Goal: Task Accomplishment & Management: Manage account settings

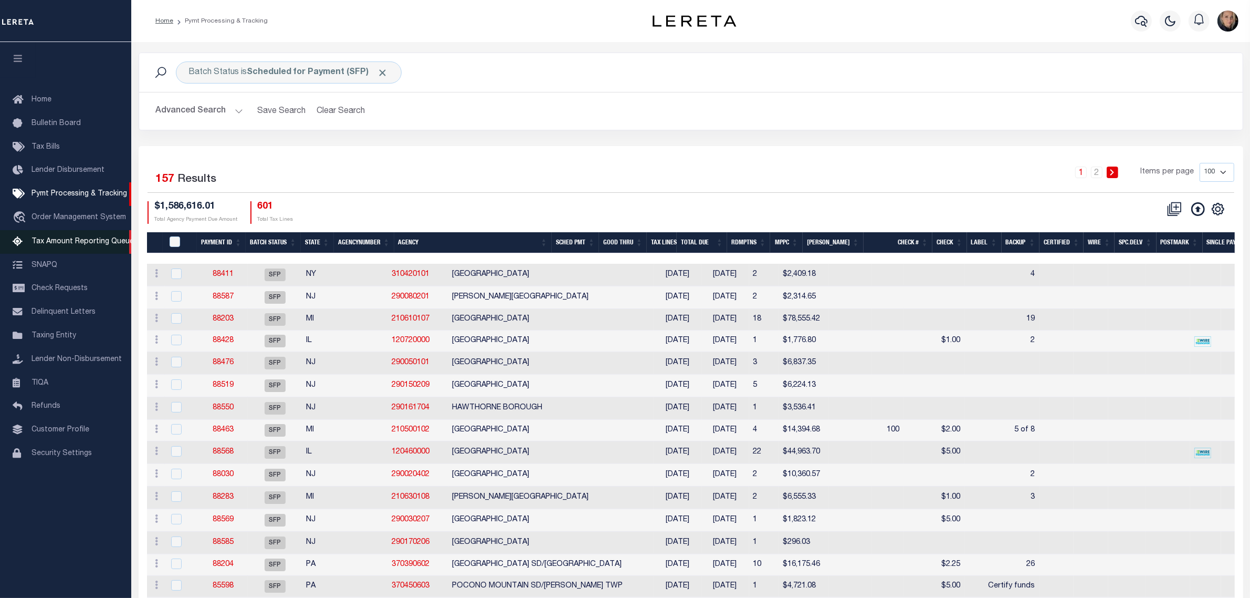
click at [62, 239] on span "Tax Amount Reporting Queue" at bounding box center [83, 241] width 102 height 7
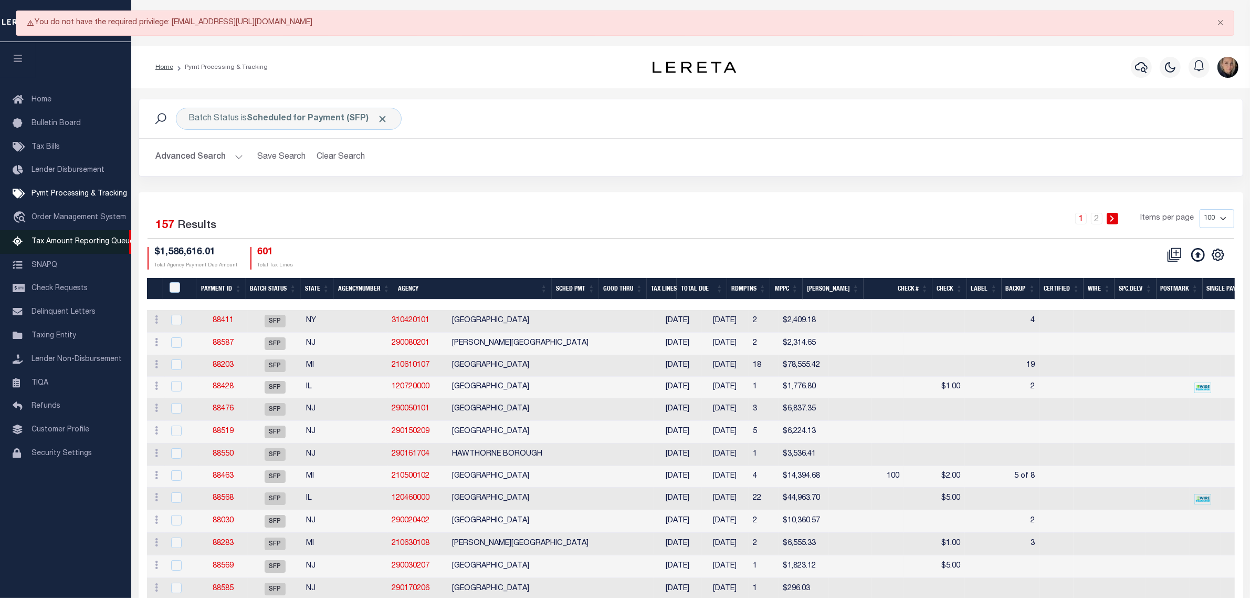
click at [79, 242] on span "Tax Amount Reporting Queue" at bounding box center [83, 241] width 102 height 7
click at [48, 148] on span "Tax Bills" at bounding box center [46, 146] width 28 height 7
click at [51, 216] on span "Order Management System" at bounding box center [79, 217] width 95 height 7
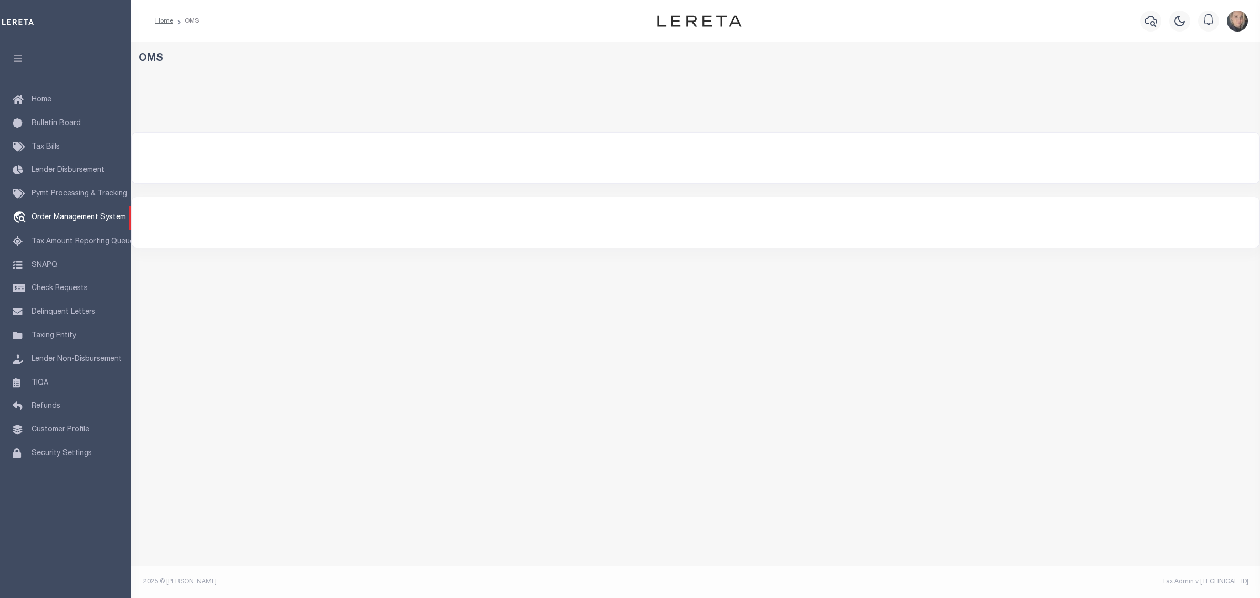
select select "200"
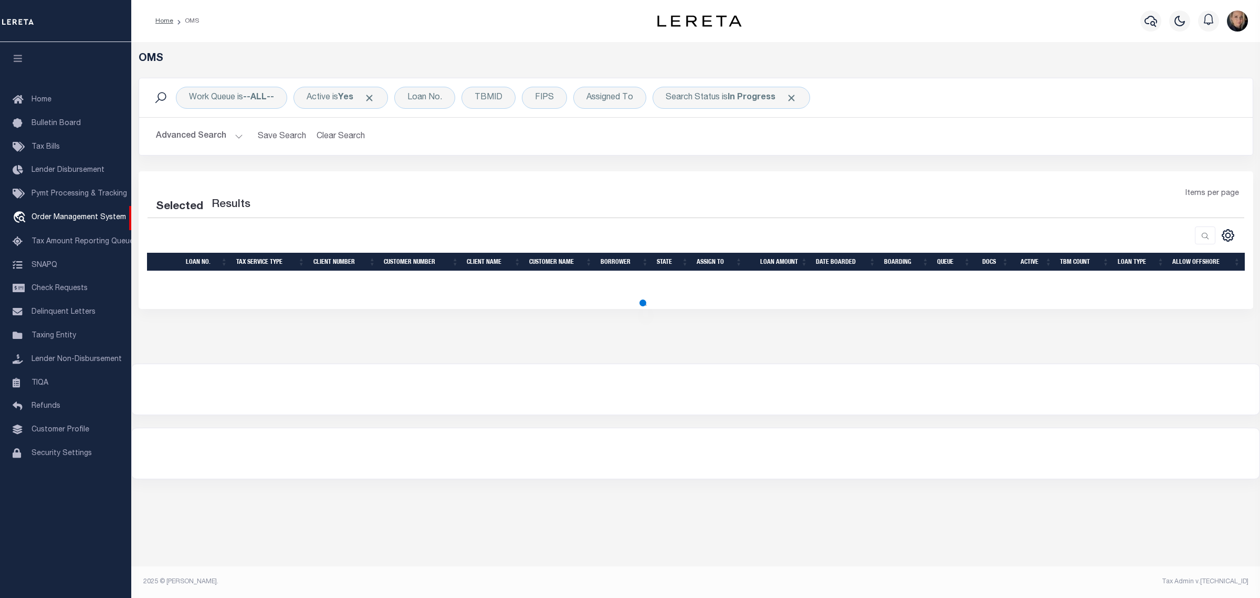
select select "200"
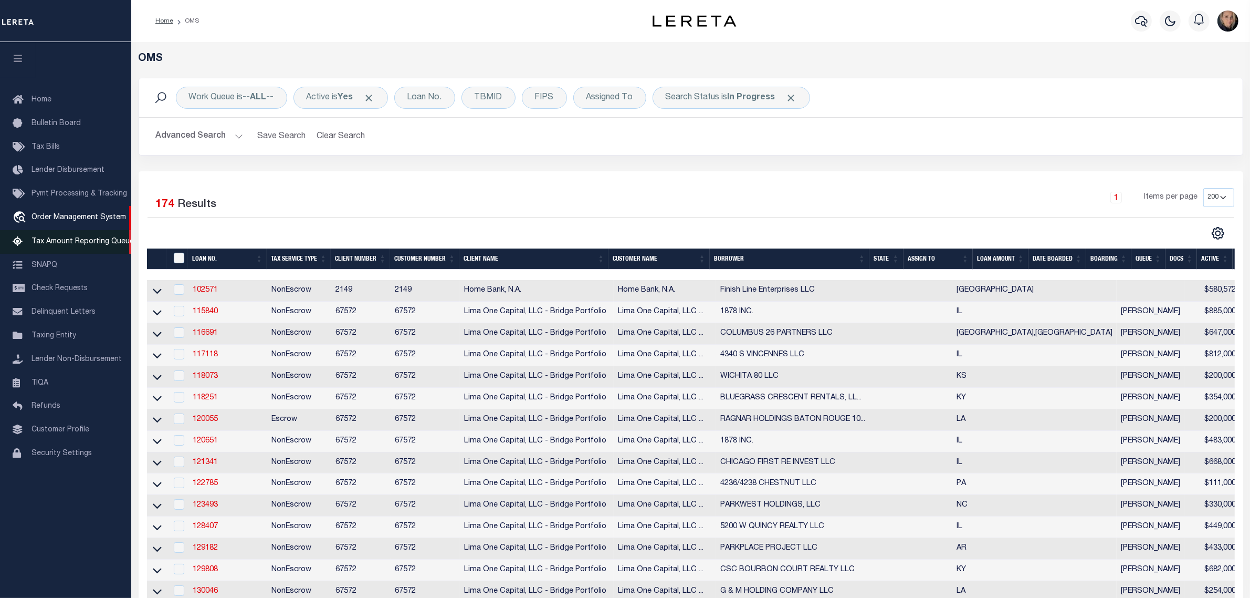
click at [86, 244] on span "Tax Amount Reporting Queue" at bounding box center [83, 241] width 102 height 7
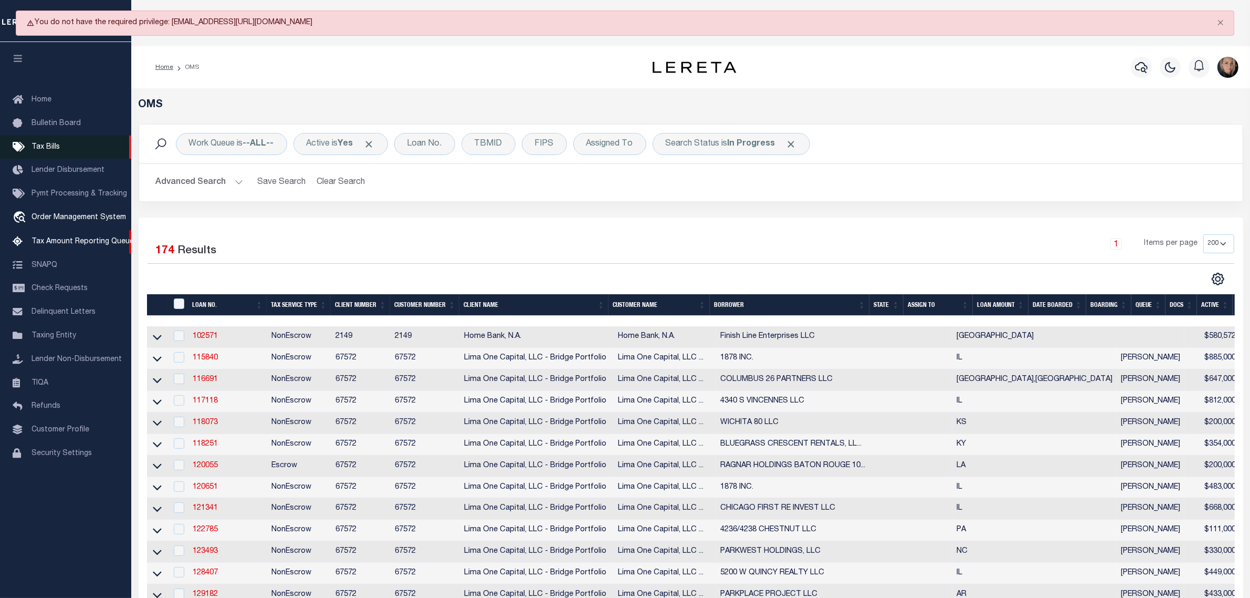
click at [45, 147] on span "Tax Bills" at bounding box center [46, 146] width 28 height 7
click at [51, 120] on span "Bulletin Board" at bounding box center [56, 123] width 49 height 7
click at [46, 243] on span "Tax Amount Reporting Queue" at bounding box center [83, 241] width 102 height 7
click at [54, 218] on span "Order Management System" at bounding box center [79, 217] width 95 height 7
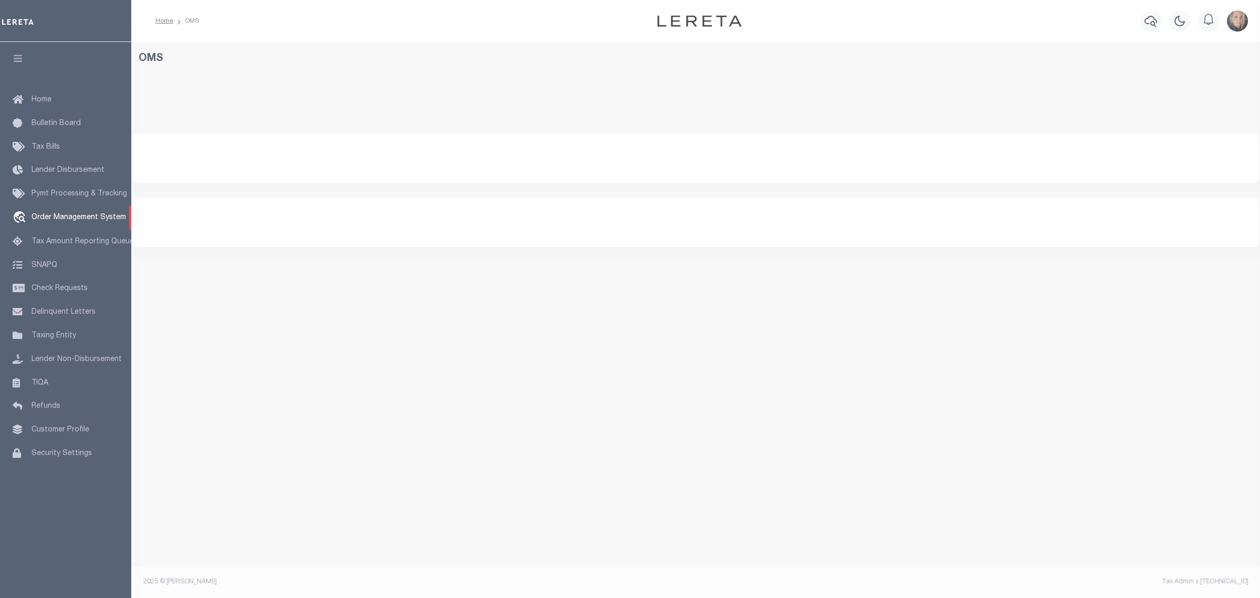
select select "200"
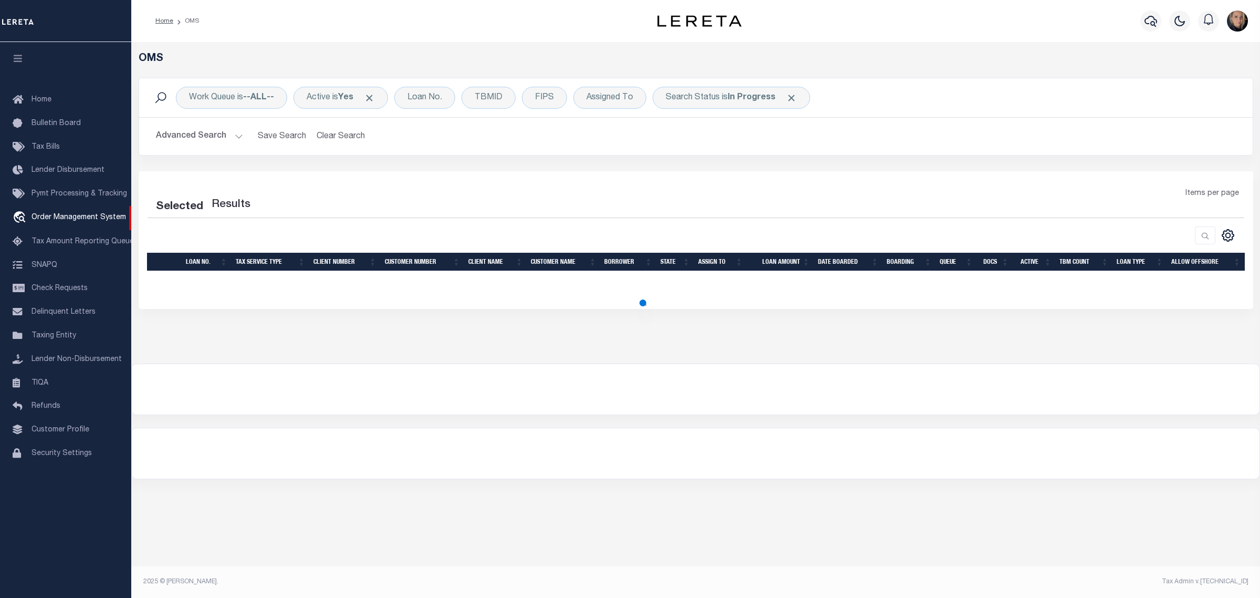
select select "200"
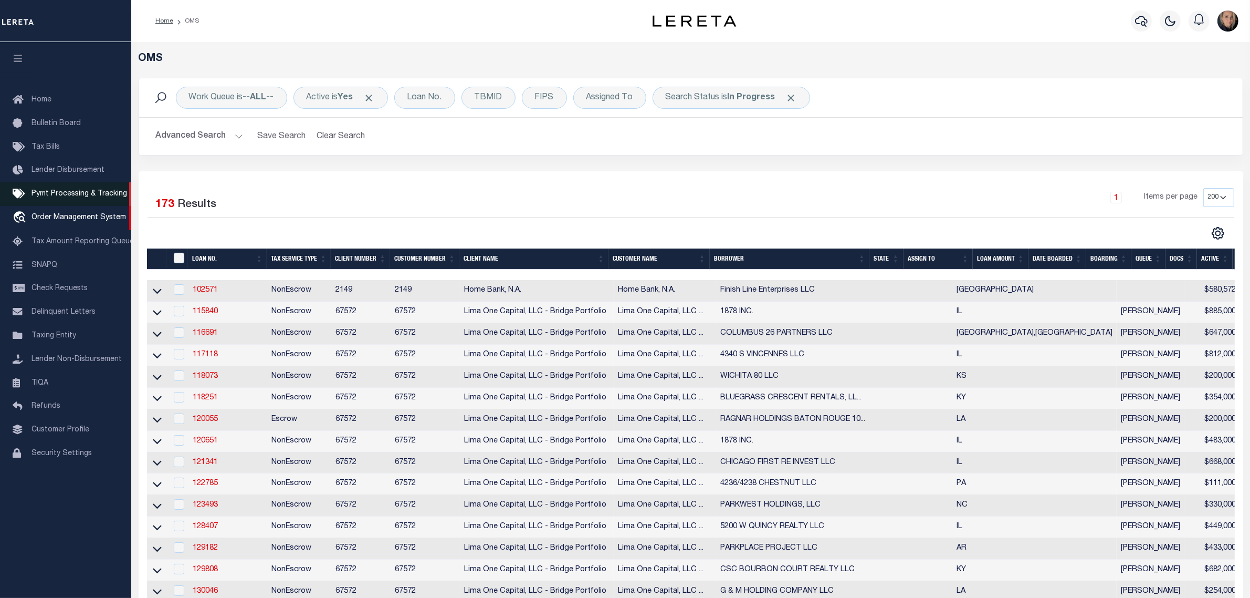
click at [83, 197] on span "Pymt Processing & Tracking" at bounding box center [80, 193] width 96 height 7
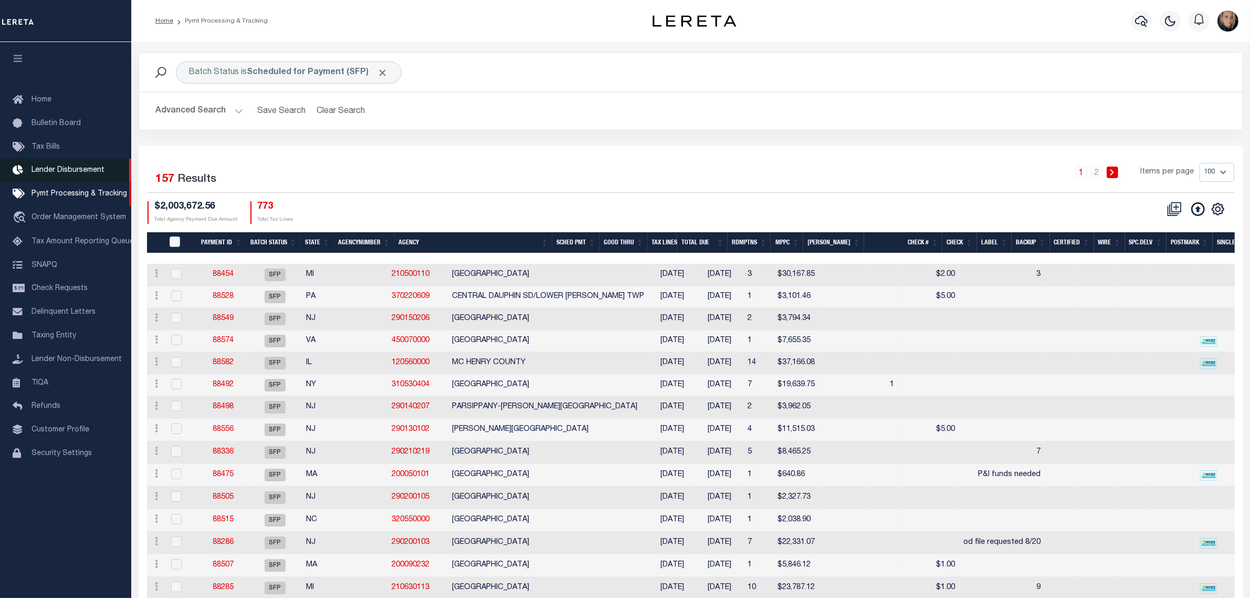
click at [86, 173] on span "Lender Disbursement" at bounding box center [68, 169] width 73 height 7
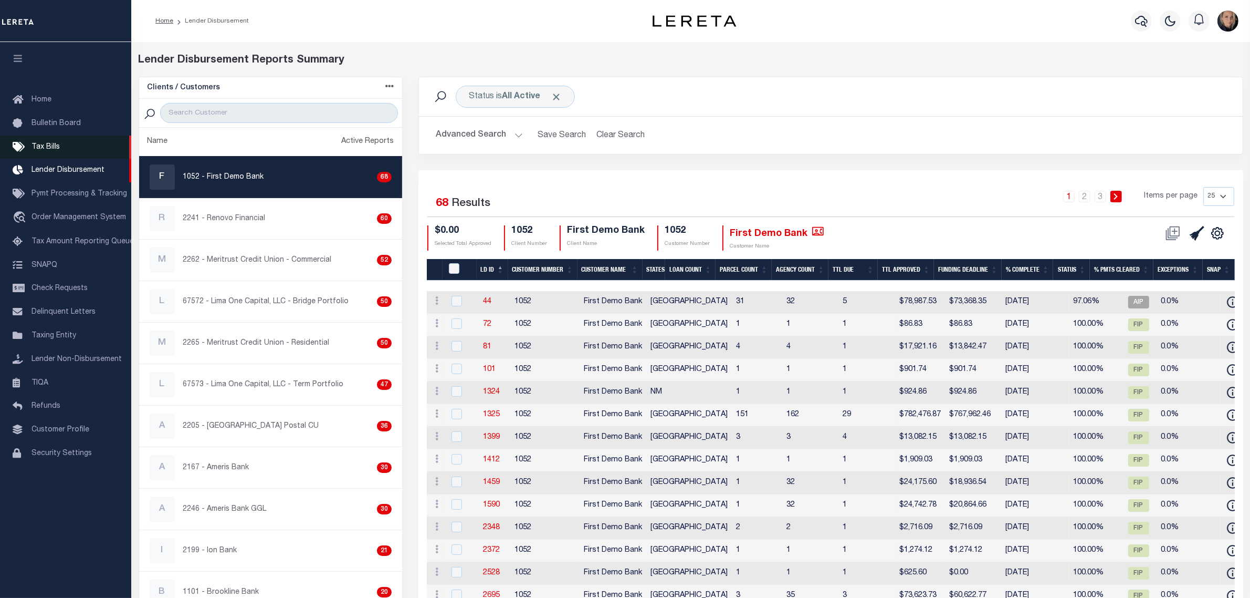
click at [60, 149] on link "Tax Bills" at bounding box center [65, 147] width 131 height 24
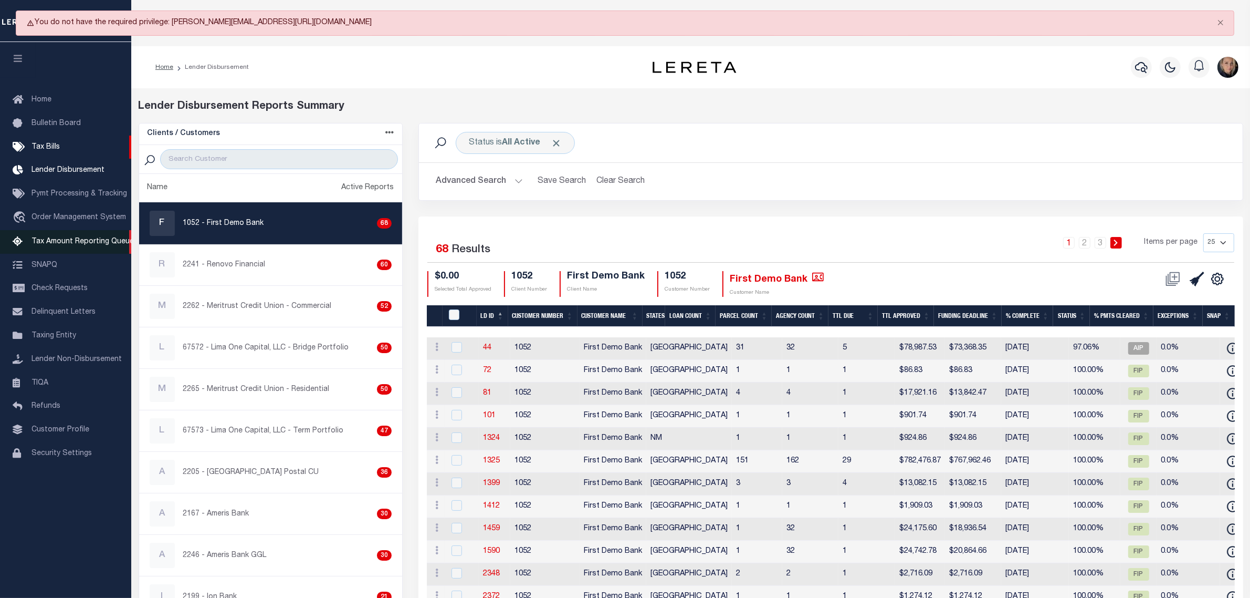
click at [53, 242] on span "Tax Amount Reporting Queue" at bounding box center [83, 241] width 102 height 7
click at [51, 221] on span "Order Management System" at bounding box center [79, 217] width 95 height 7
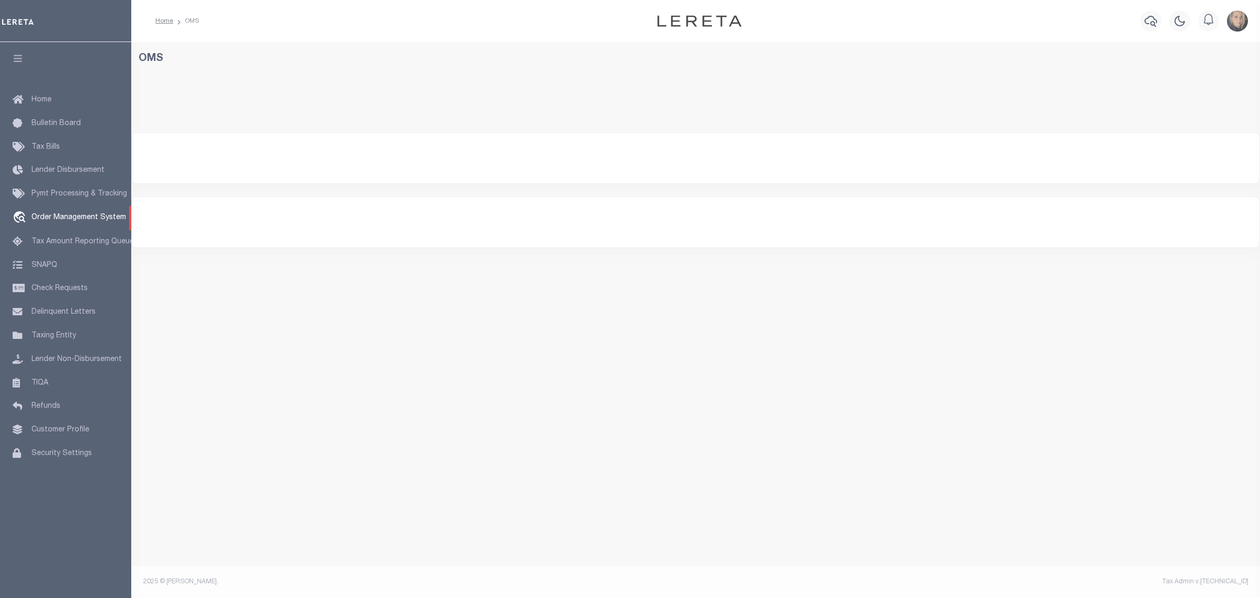
select select "200"
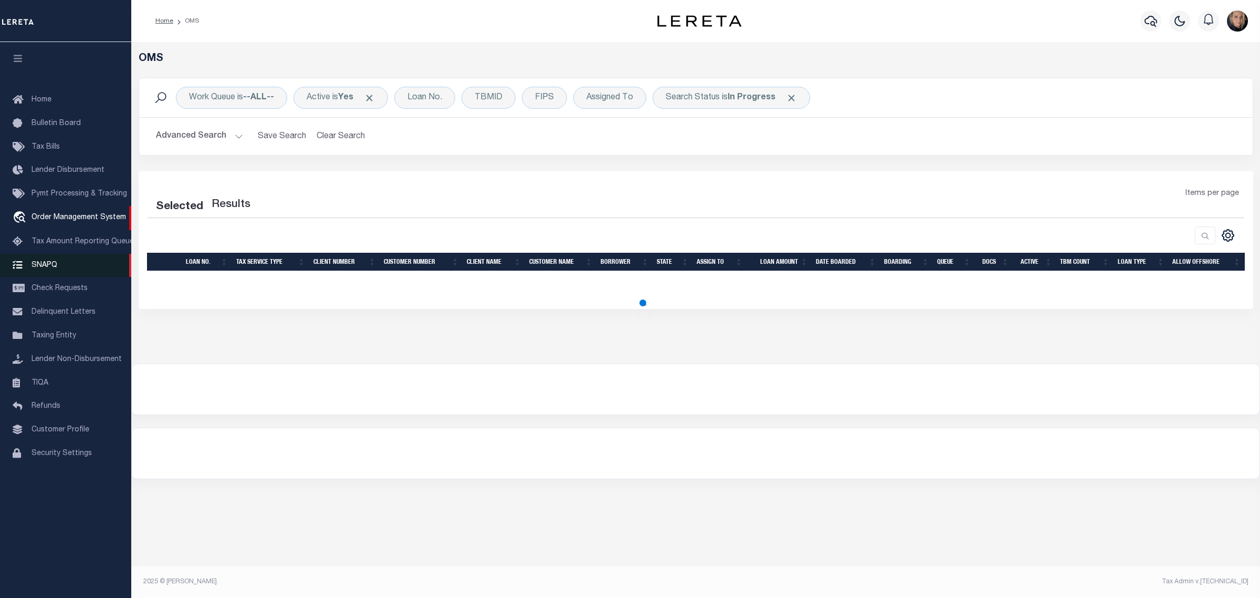
select select "200"
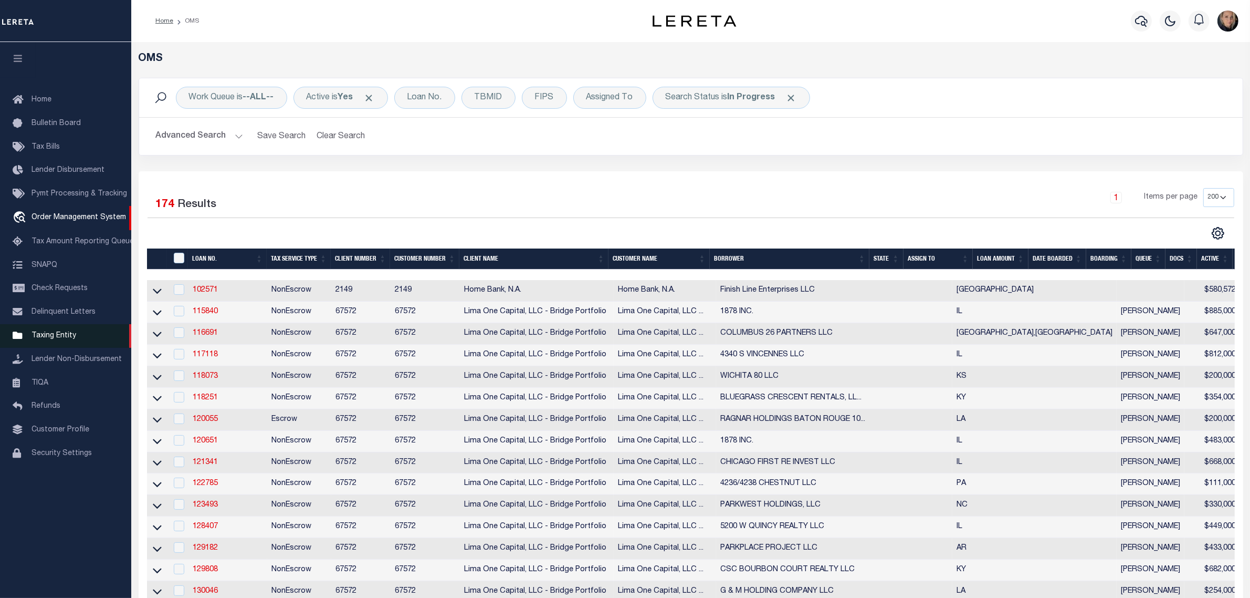
click at [49, 339] on span "Taxing Entity" at bounding box center [54, 335] width 45 height 7
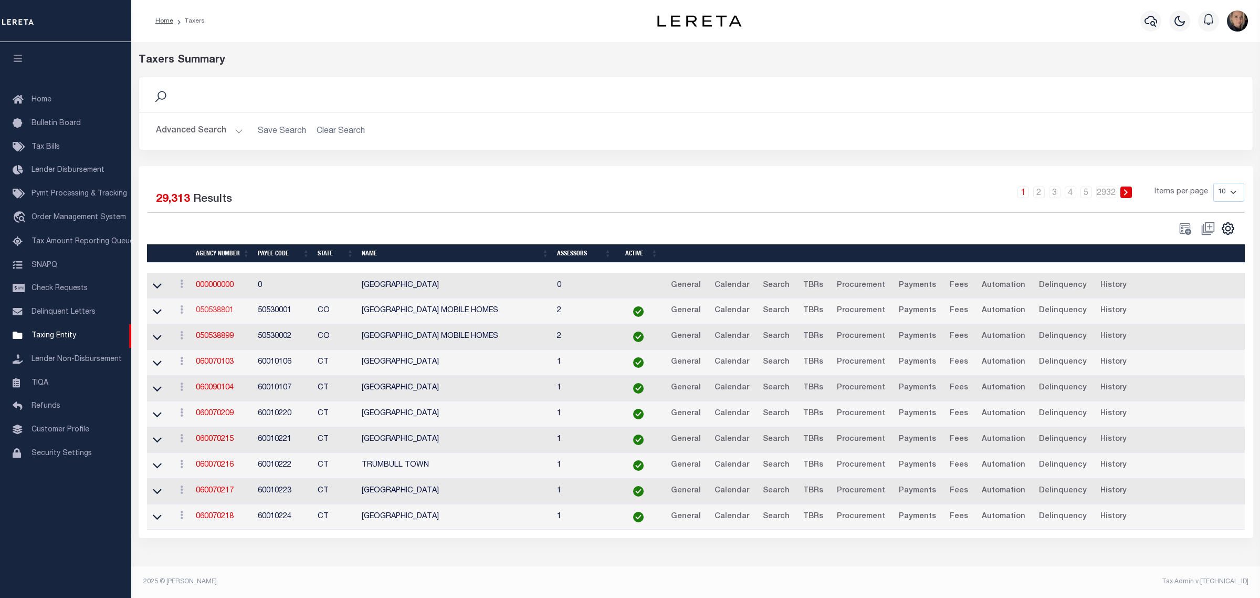
click at [221, 314] on link "050538801" at bounding box center [215, 310] width 38 height 7
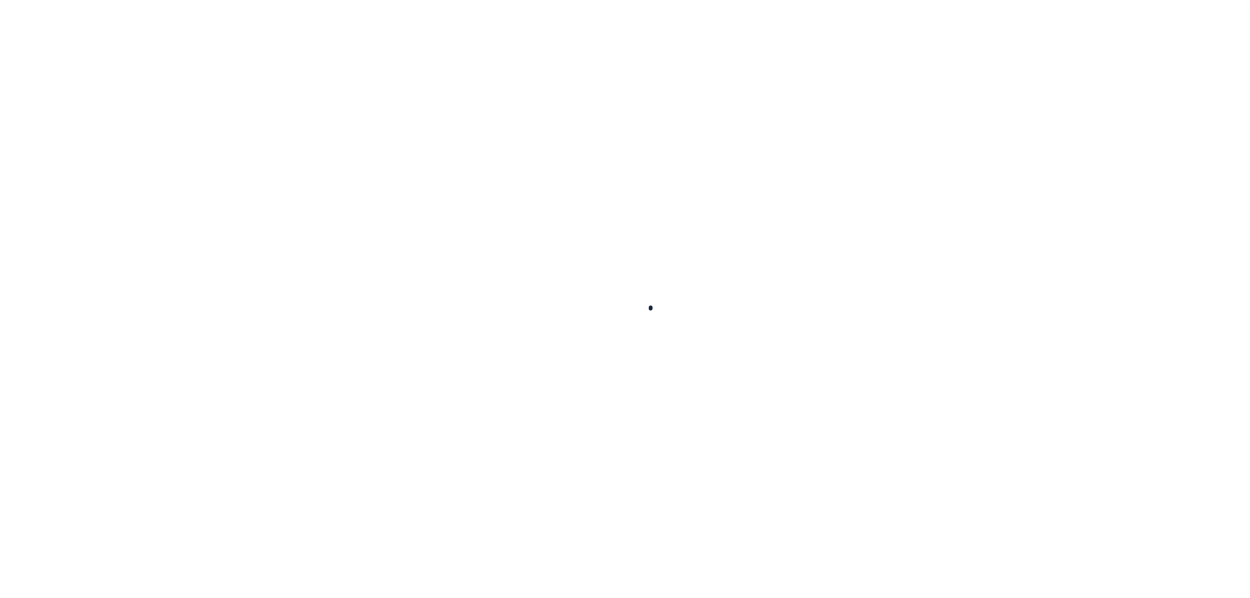
select select
checkbox input "false"
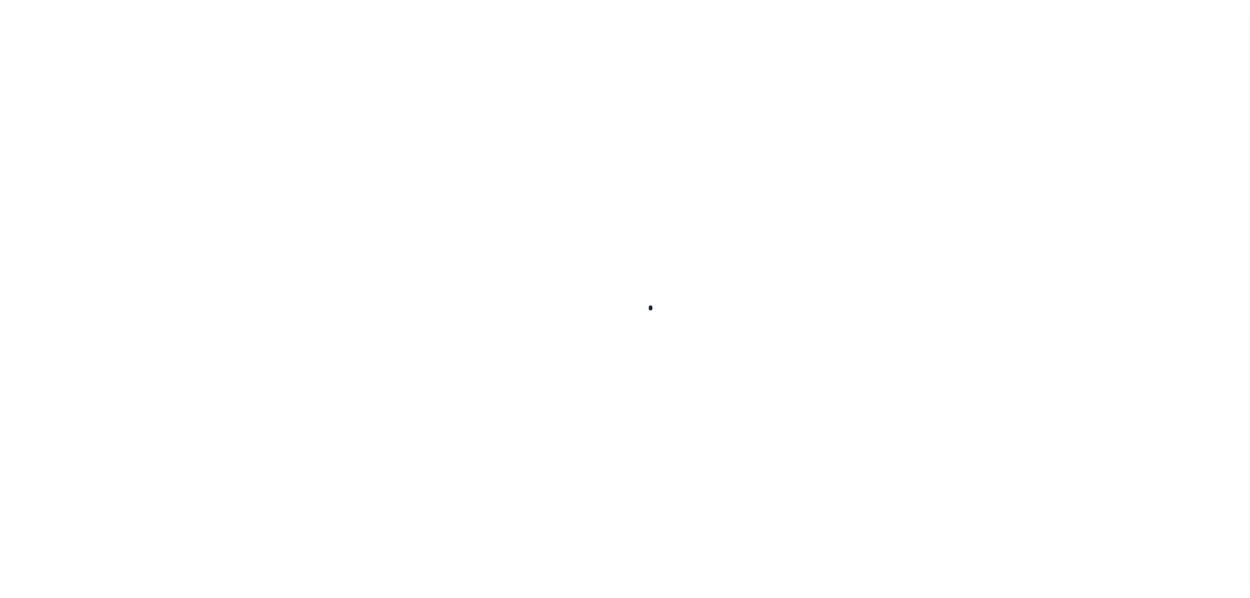
checkbox input "false"
type input "810500000"
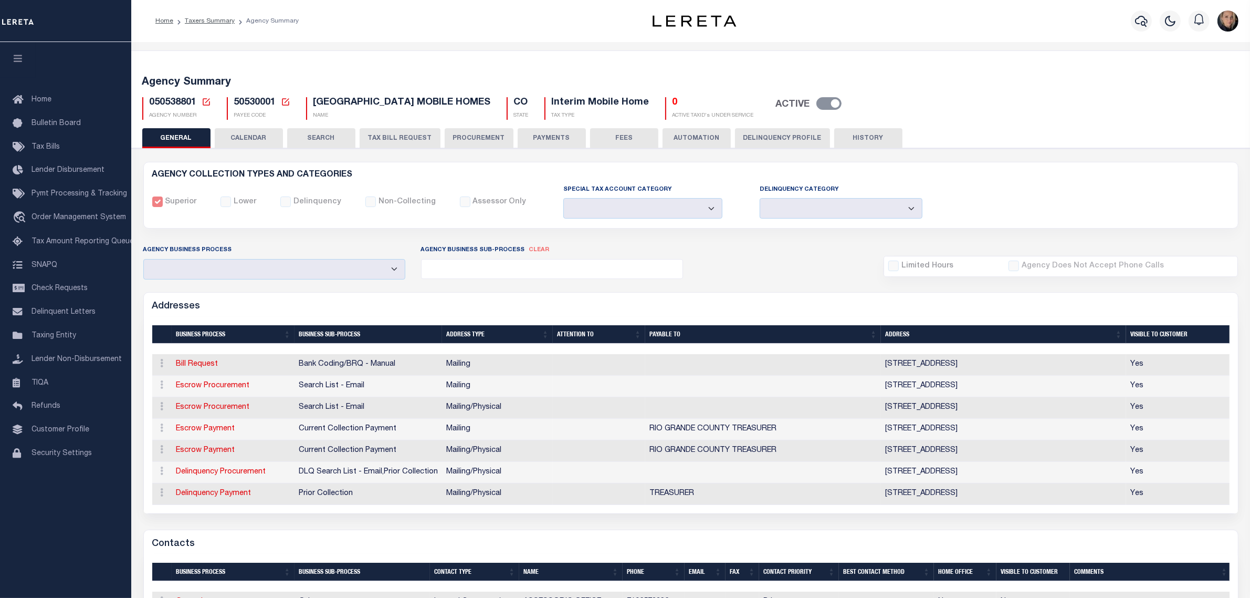
click at [258, 135] on button "CALENDAR" at bounding box center [249, 138] width 68 height 20
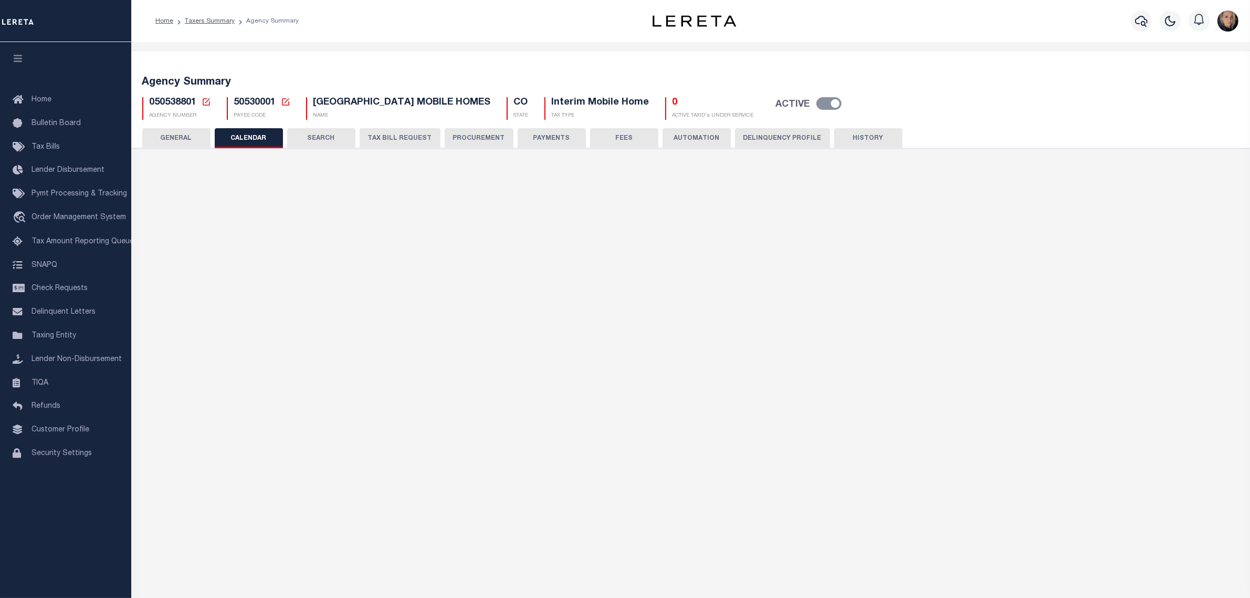
checkbox input "false"
type input "1"
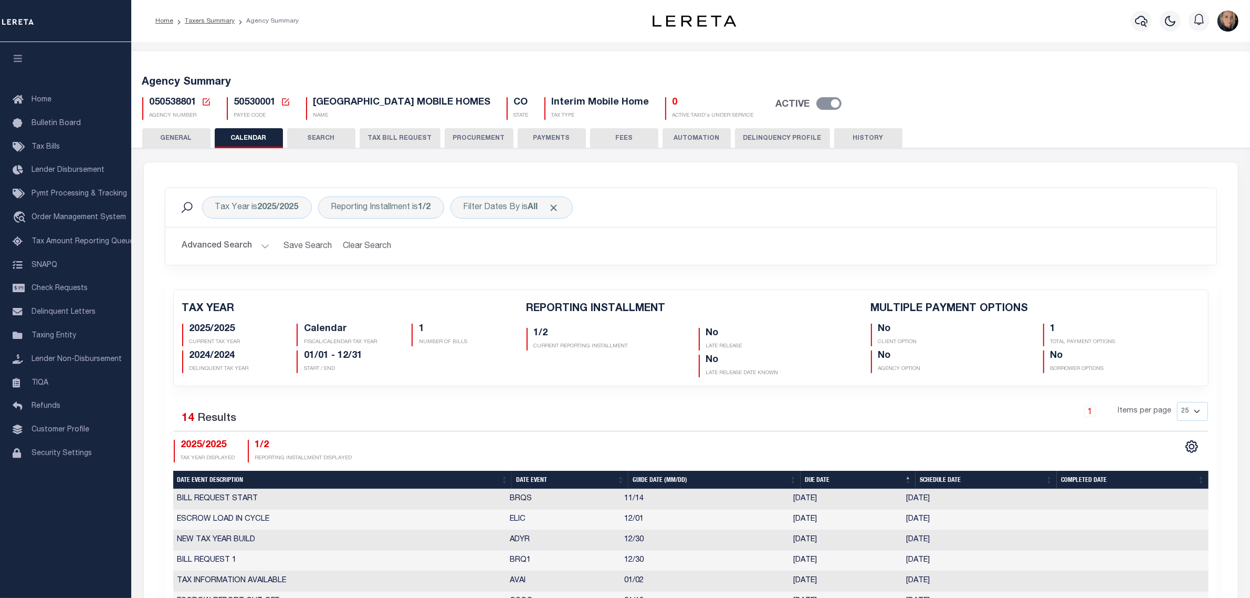
click at [342, 135] on button "SEARCH" at bounding box center [321, 138] width 68 height 20
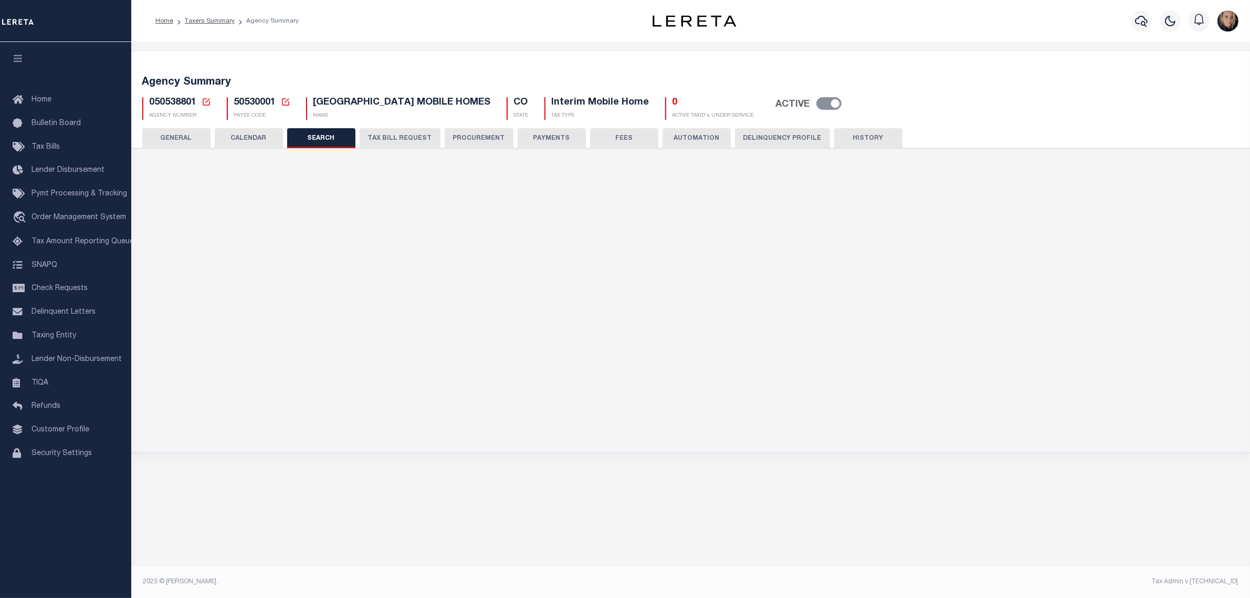
checkbox input "false"
type input "10000"
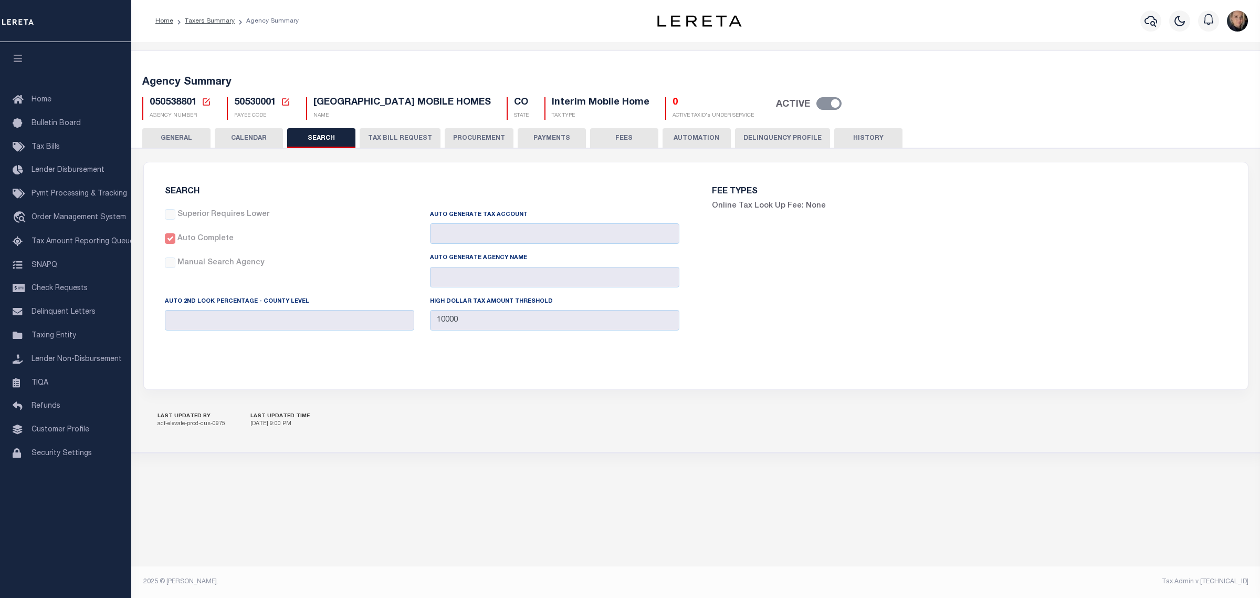
click at [473, 135] on button "PROCUREMENT" at bounding box center [479, 138] width 69 height 20
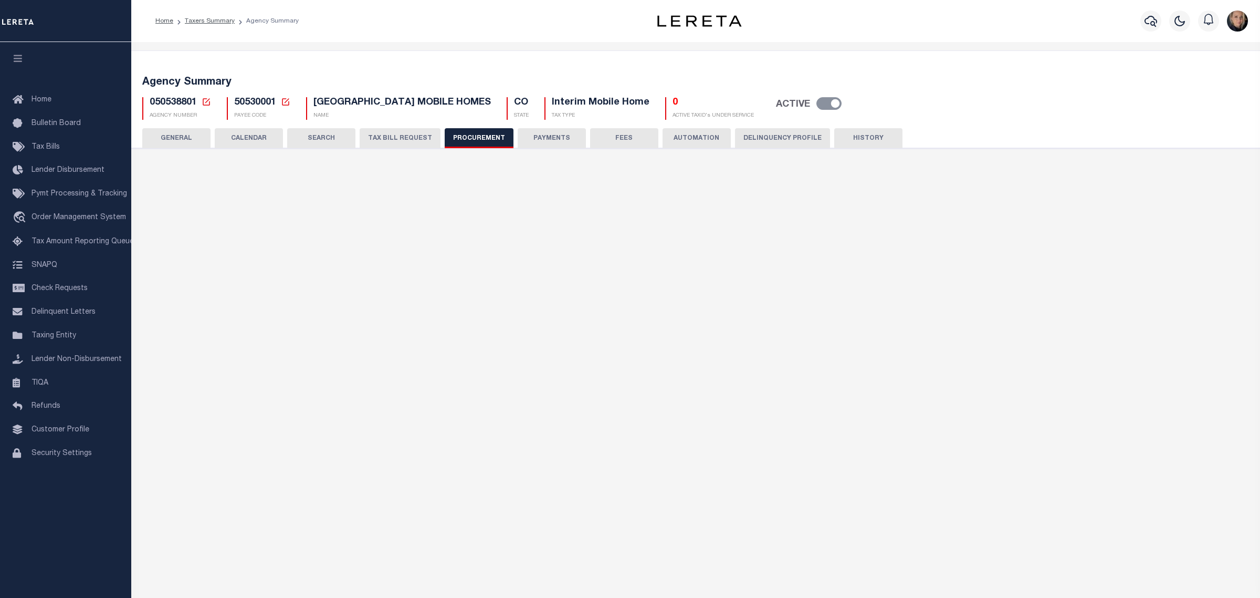
type input "$10,000"
select select "1"
select select "2"
checkbox input "true"
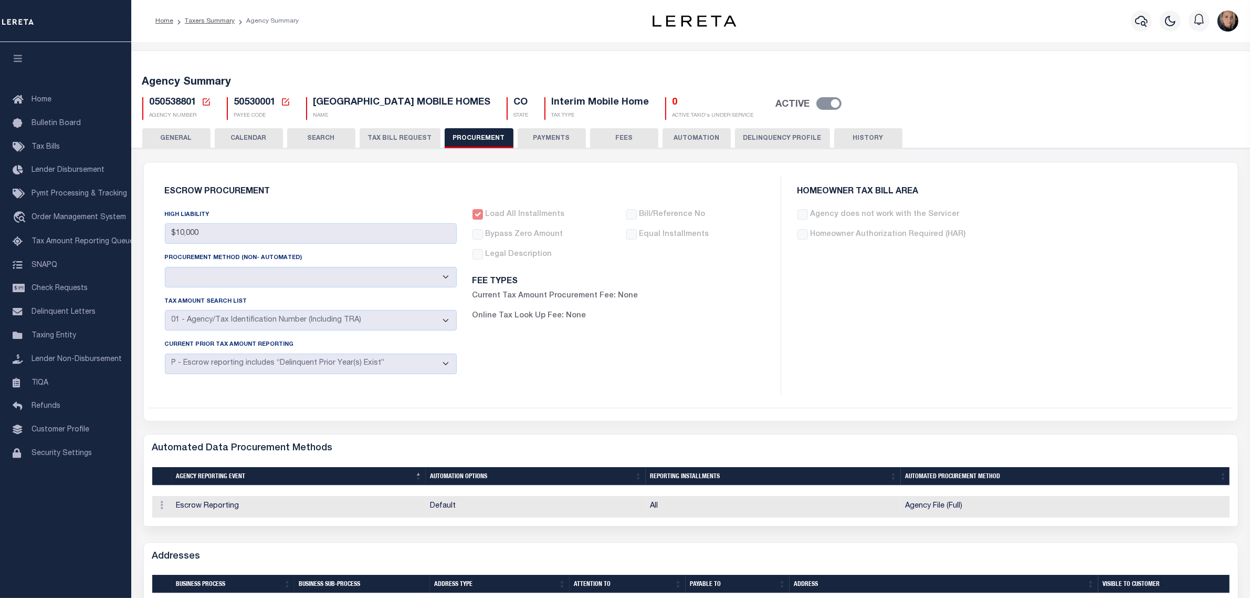
click at [686, 137] on button "AUTOMATION" at bounding box center [697, 138] width 68 height 20
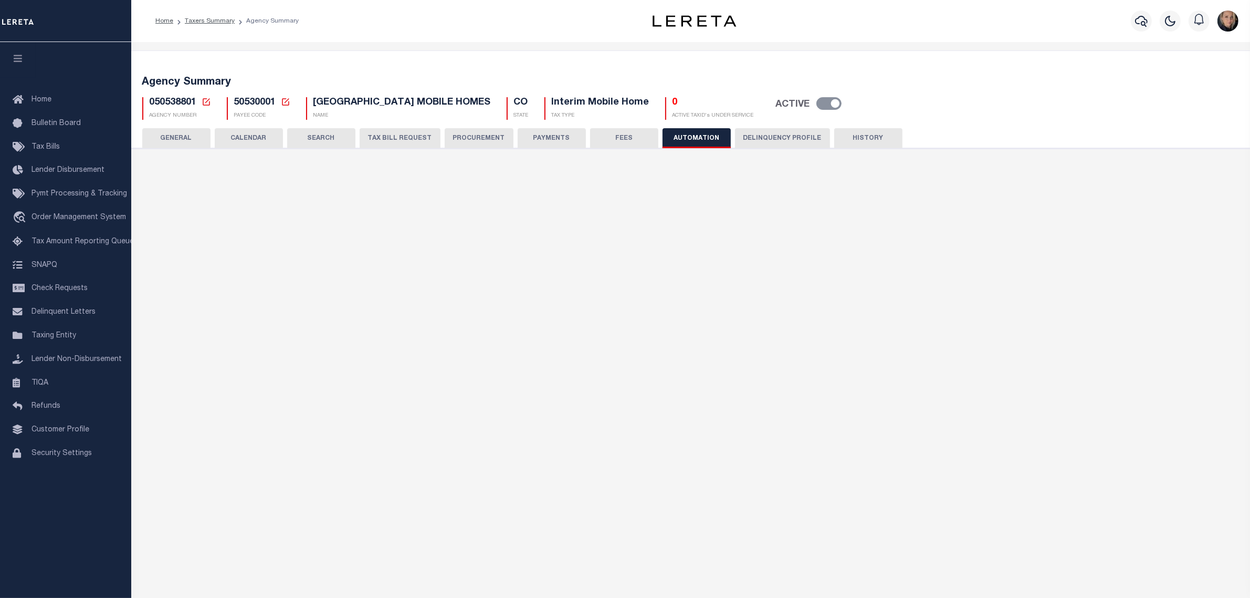
click at [767, 134] on button "Delinquency Profile" at bounding box center [782, 138] width 95 height 20
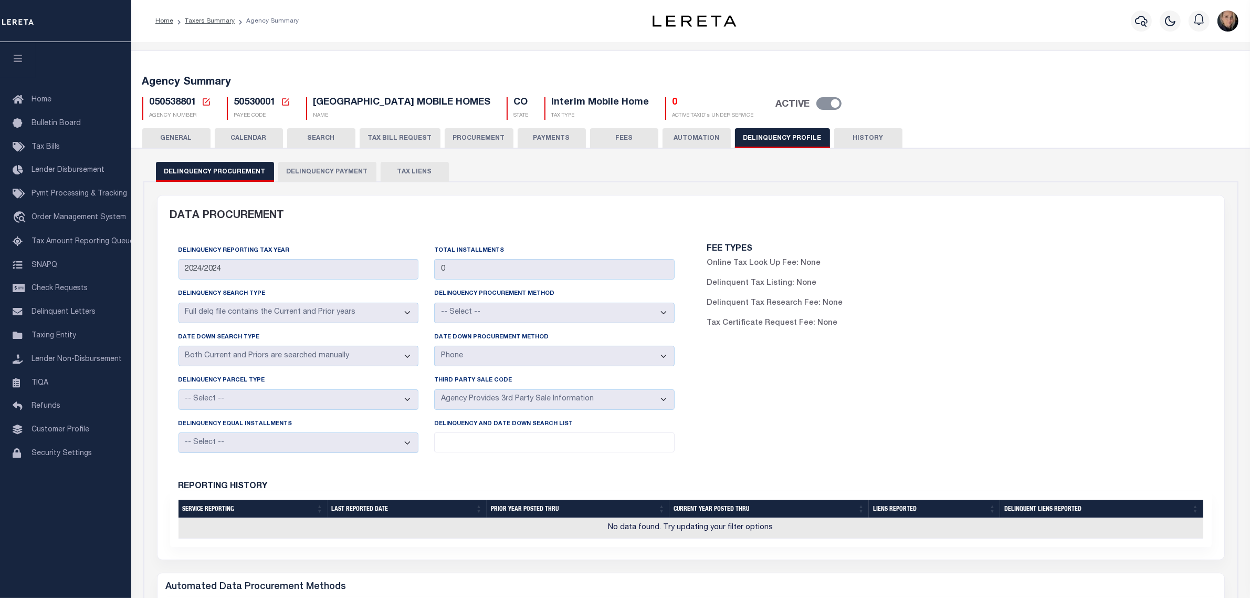
click at [868, 133] on button "HISTORY" at bounding box center [868, 138] width 68 height 20
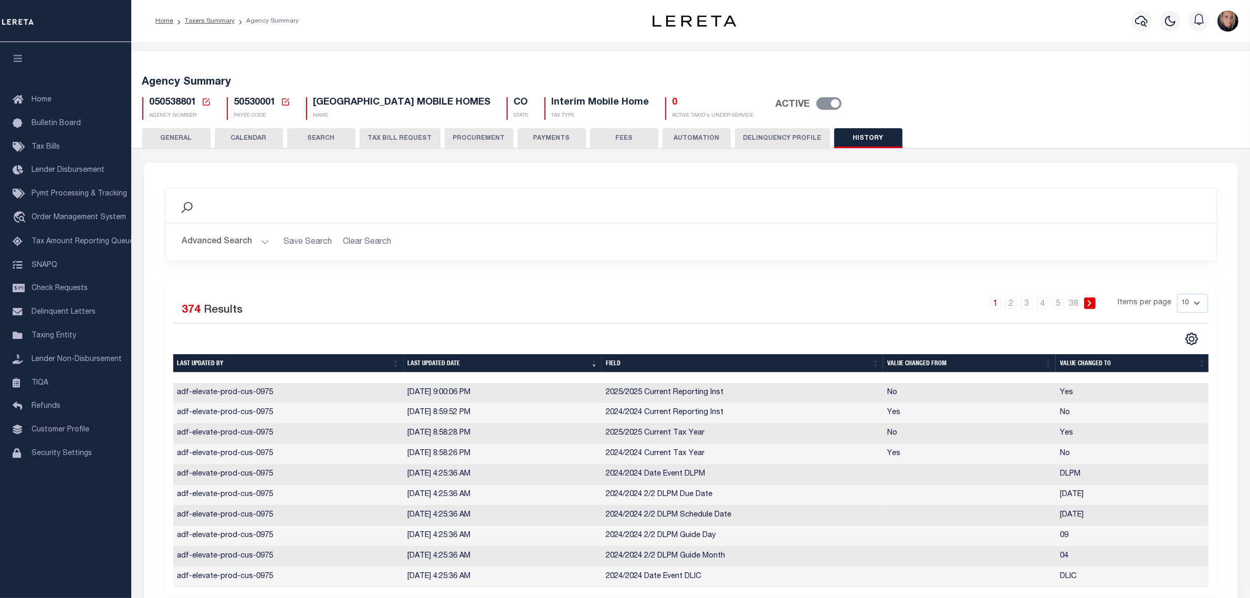
click at [249, 131] on button "CALENDAR" at bounding box center [249, 138] width 68 height 20
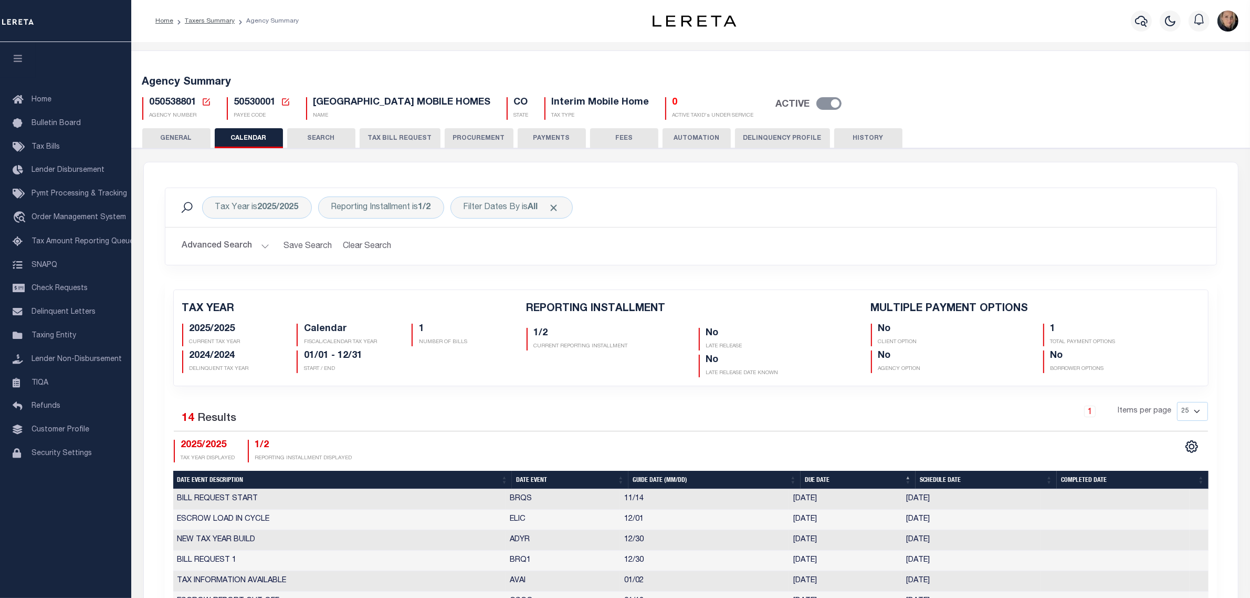
click at [315, 132] on button "SEARCH" at bounding box center [321, 138] width 68 height 20
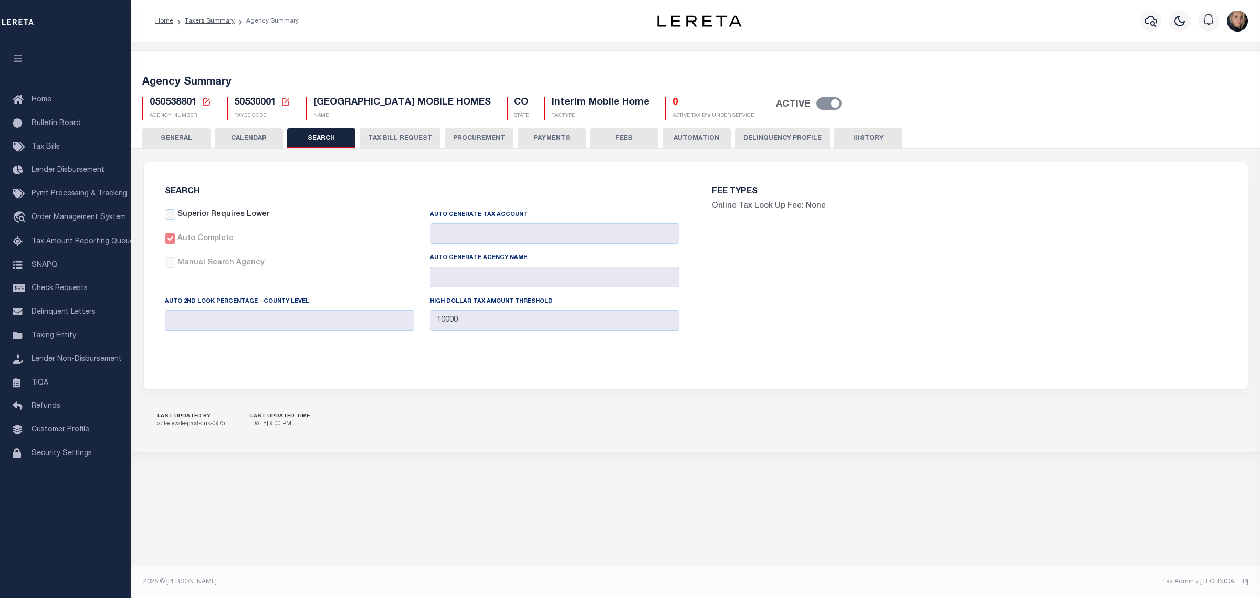
click at [185, 131] on button "GENERAL" at bounding box center [176, 138] width 68 height 20
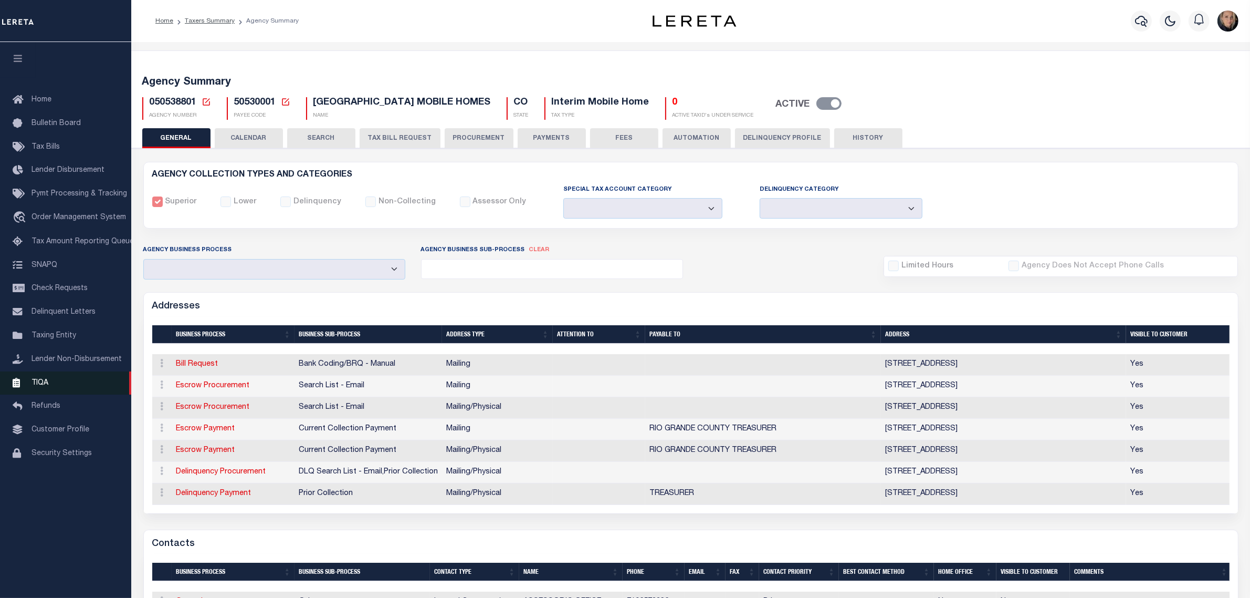
click at [32, 386] on span "TIQA" at bounding box center [40, 382] width 17 height 7
